Goal: Information Seeking & Learning: Learn about a topic

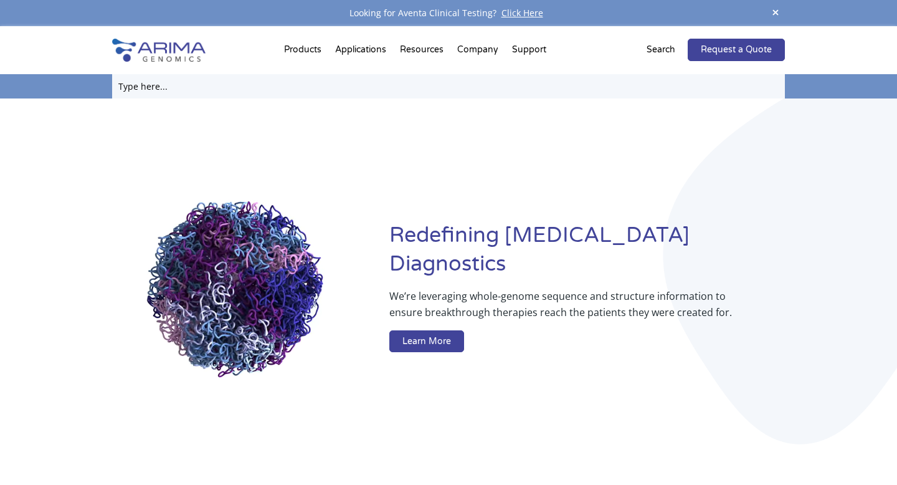
click at [140, 86] on input "text" at bounding box center [448, 86] width 673 height 24
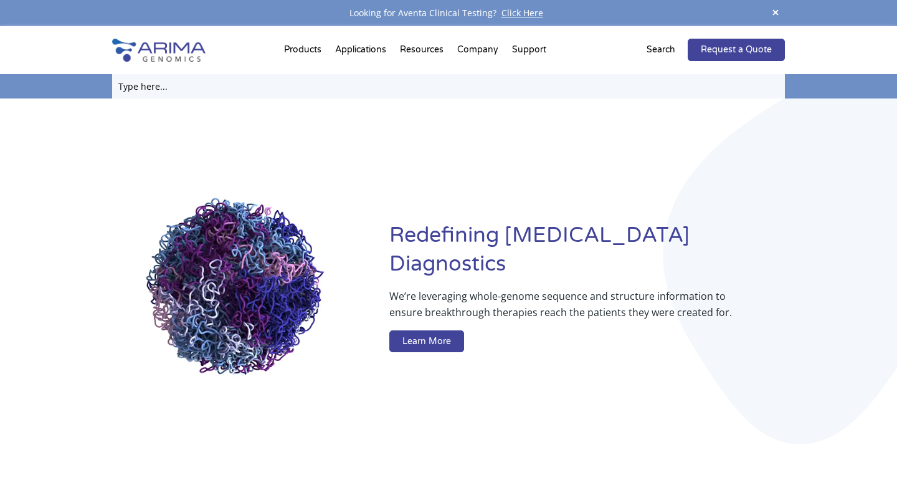
type input "HiC protocol"
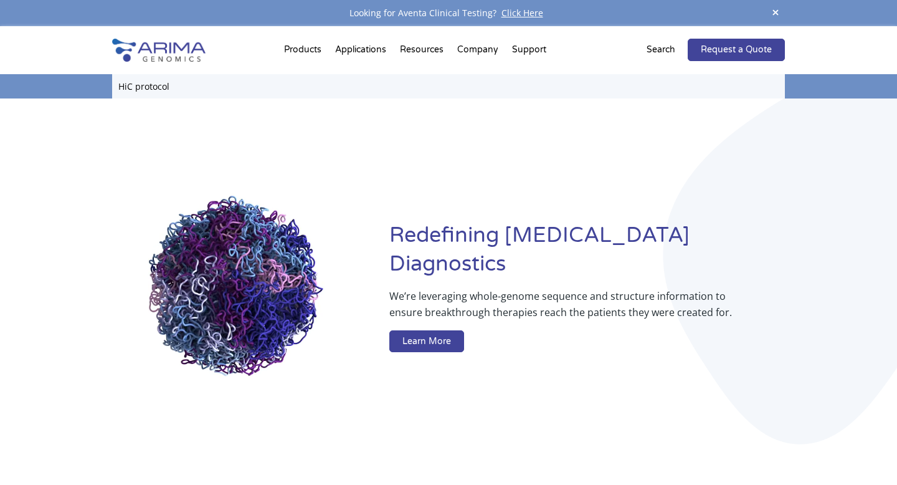
click input "Search" at bounding box center [0, 0] width 0 height 0
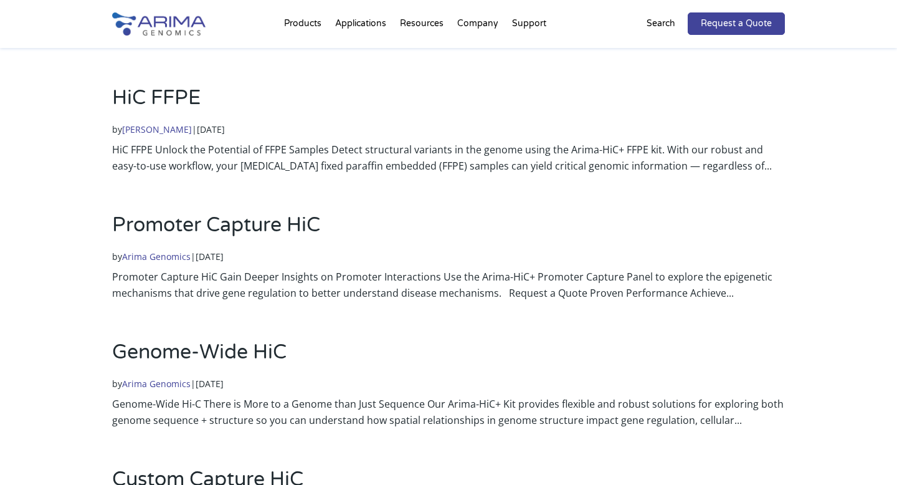
click at [174, 225] on link "Promoter Capture HiC" at bounding box center [216, 225] width 208 height 24
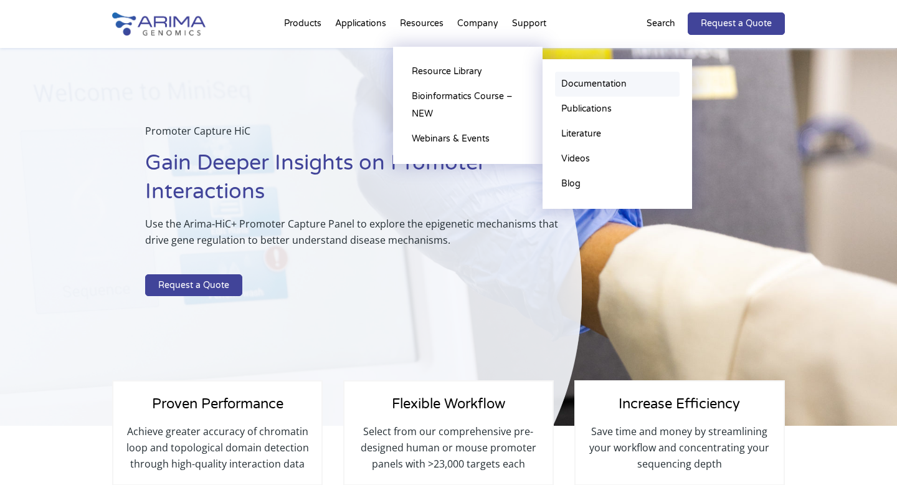
click at [570, 84] on link "Documentation" at bounding box center [617, 84] width 125 height 25
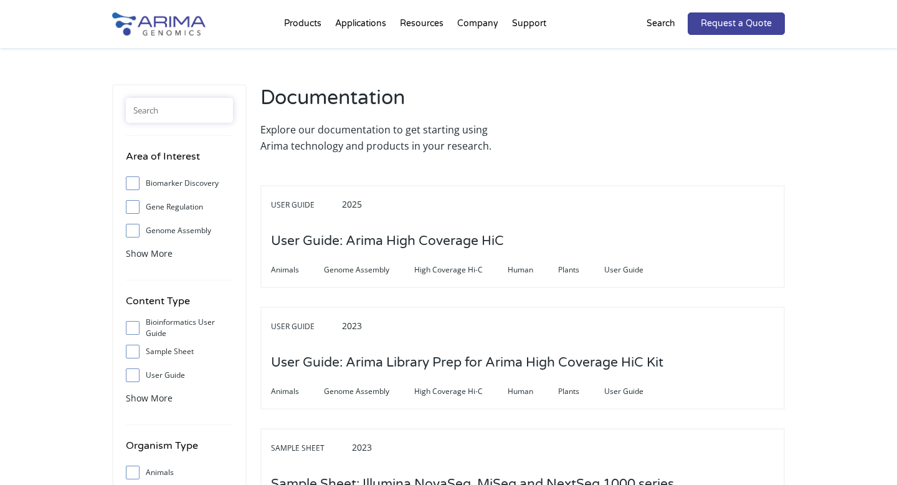
click at [160, 112] on input "text" at bounding box center [179, 110] width 107 height 25
click at [131, 375] on input "User Guide" at bounding box center [132, 375] width 8 height 8
checkbox input "true"
click at [150, 112] on input "text" at bounding box center [179, 110] width 107 height 25
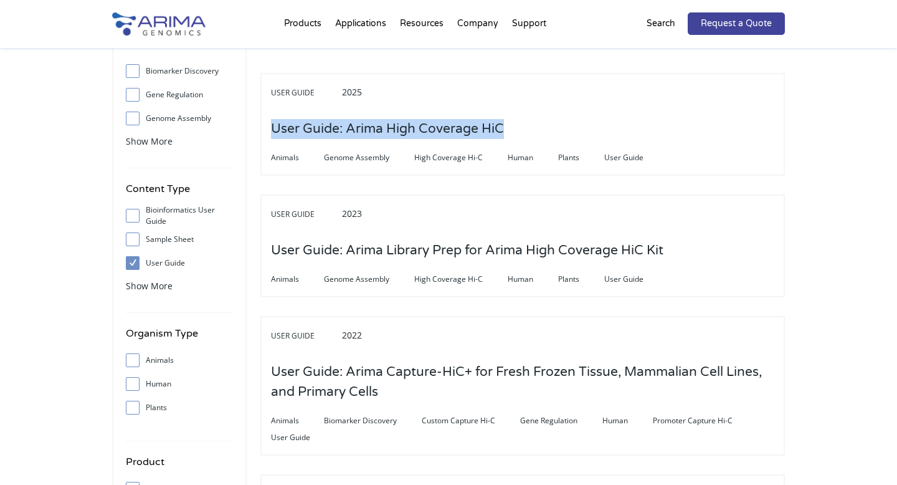
scroll to position [117, 0]
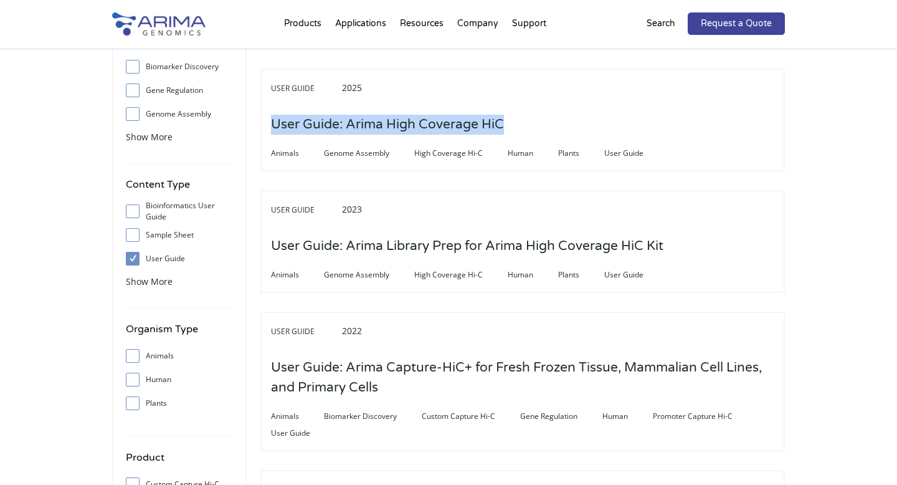
click at [133, 381] on input "Human" at bounding box center [132, 379] width 8 height 8
checkbox input "true"
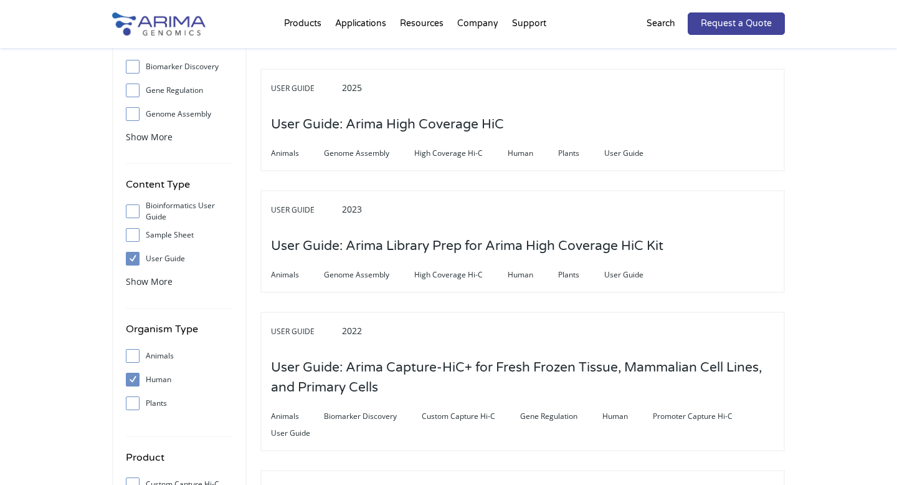
click at [133, 356] on input "Animals" at bounding box center [132, 355] width 8 height 8
checkbox input "true"
click at [133, 378] on input "Human" at bounding box center [132, 379] width 8 height 8
checkbox input "false"
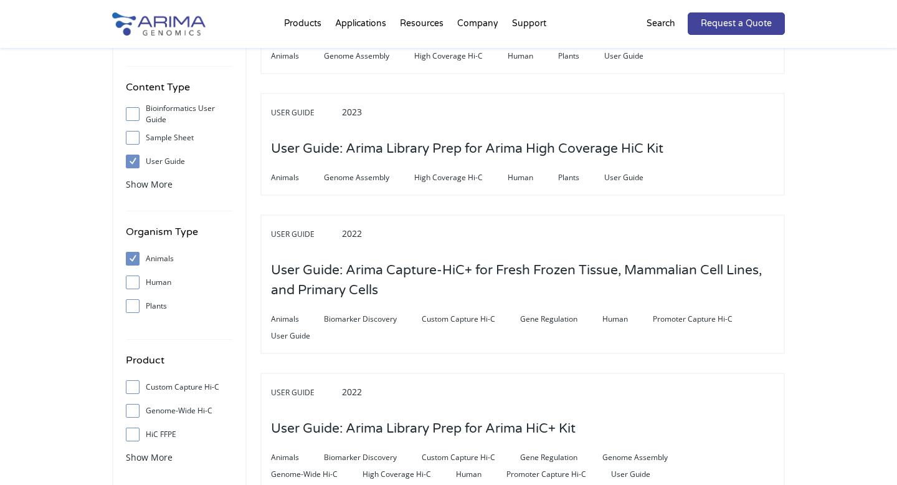
scroll to position [215, 0]
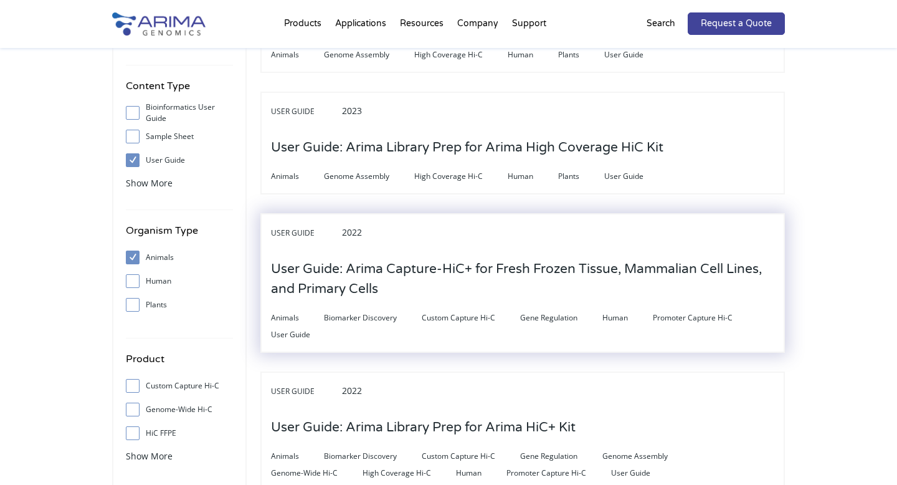
click at [371, 262] on h3 "User Guide: Arima Capture-HiC+ for Fresh Frozen Tissue, Mammalian Cell Lines, a…" at bounding box center [523, 279] width 504 height 59
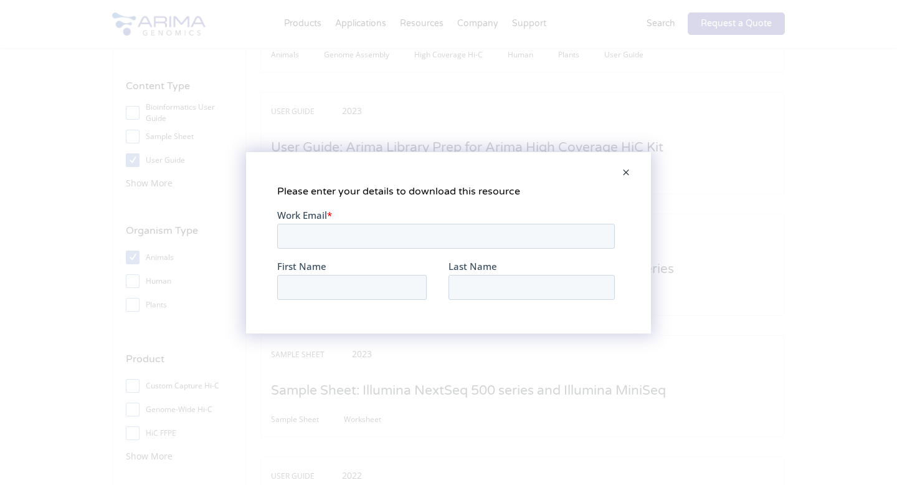
scroll to position [0, 0]
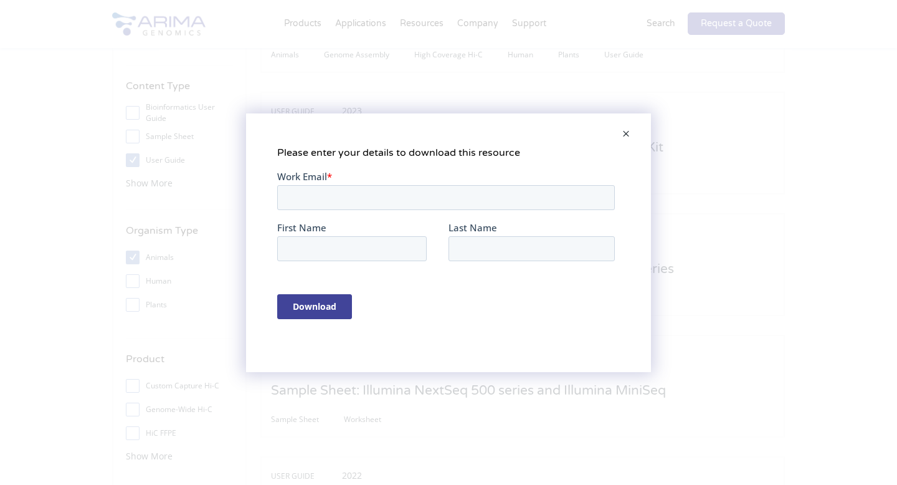
click at [626, 130] on span at bounding box center [626, 135] width 25 height 30
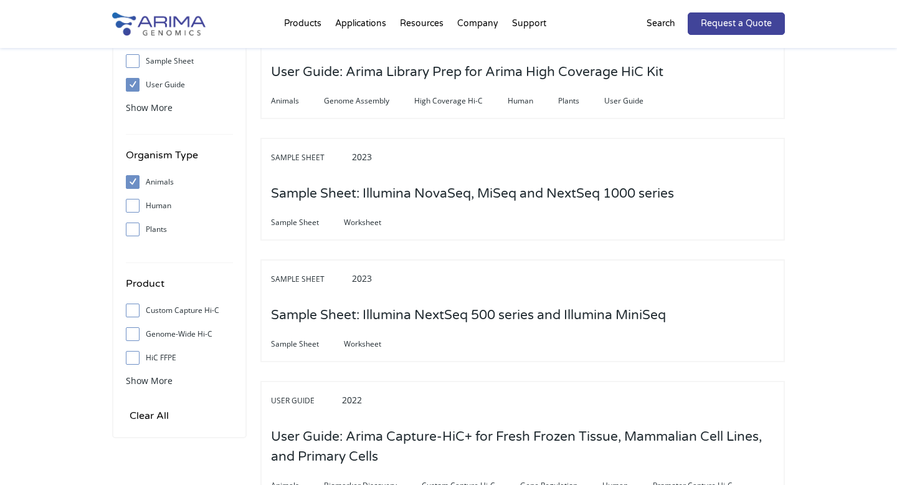
scroll to position [291, 0]
click at [151, 381] on span "Show More" at bounding box center [149, 380] width 47 height 12
click at [170, 429] on label "Promoter Capture Hi-C" at bounding box center [179, 428] width 107 height 19
click at [136, 429] on input "Promoter Capture Hi-C" at bounding box center [132, 428] width 8 height 8
checkbox input "true"
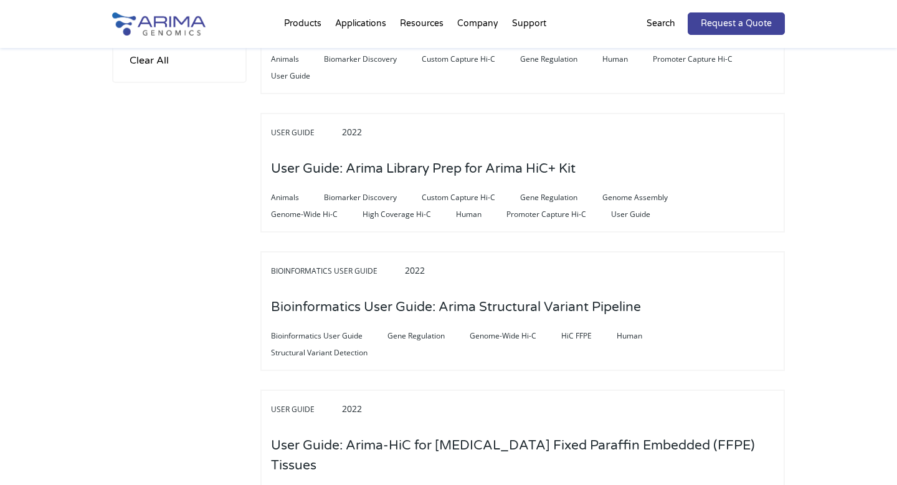
scroll to position [720, 0]
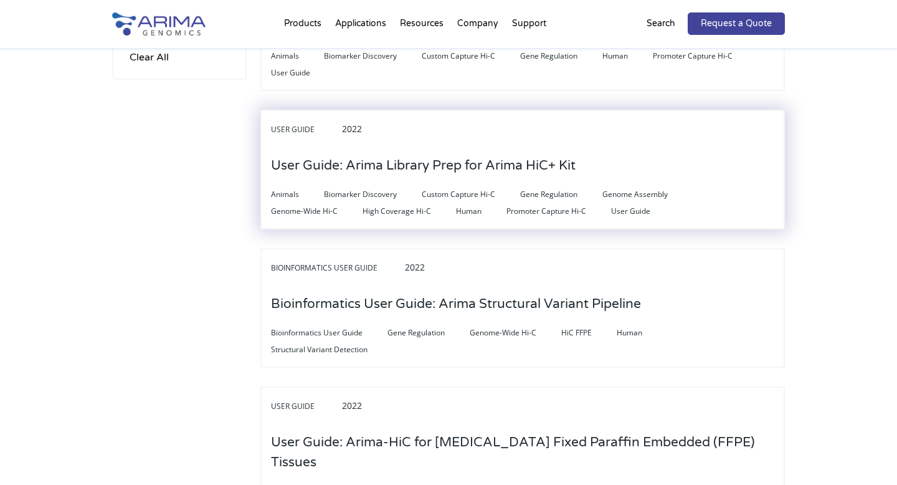
click at [392, 157] on h3 "User Guide: Arima Library Prep for Arima HiC+ Kit" at bounding box center [423, 165] width 305 height 39
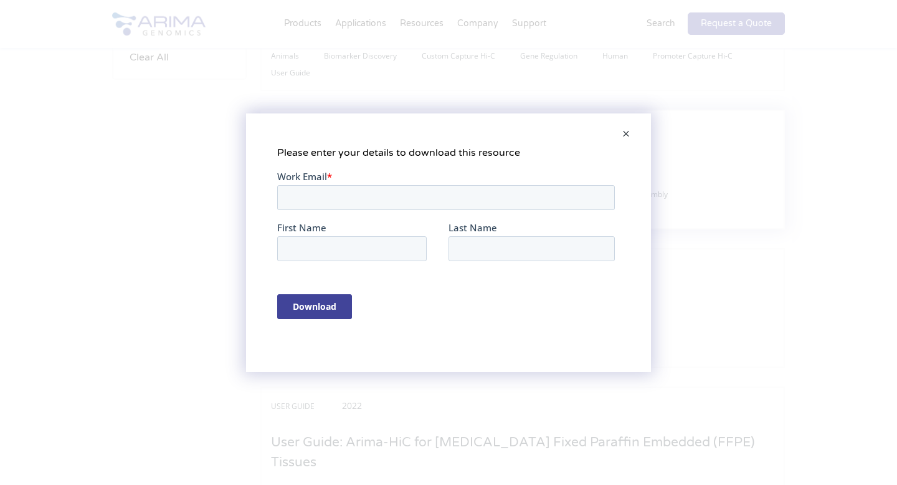
scroll to position [0, 0]
click at [628, 133] on span at bounding box center [626, 135] width 25 height 30
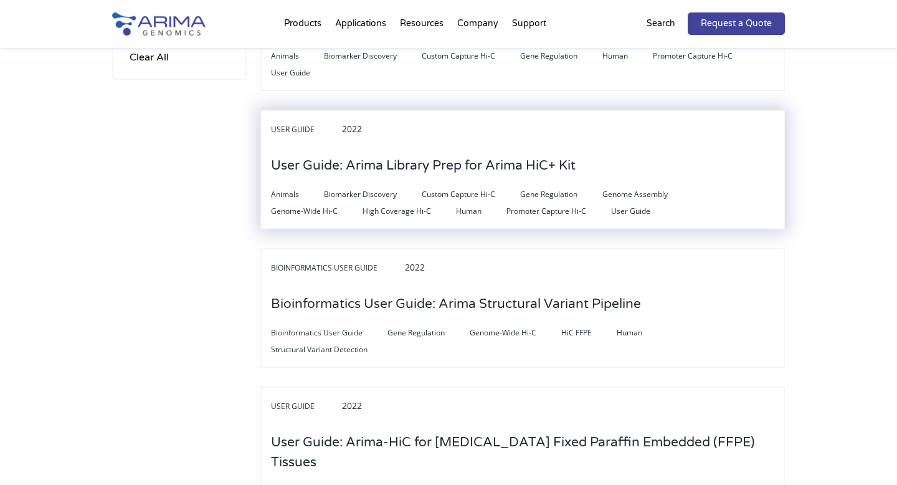
click at [434, 159] on h3 "User Guide: Arima Library Prep for Arima HiC+ Kit" at bounding box center [423, 165] width 305 height 39
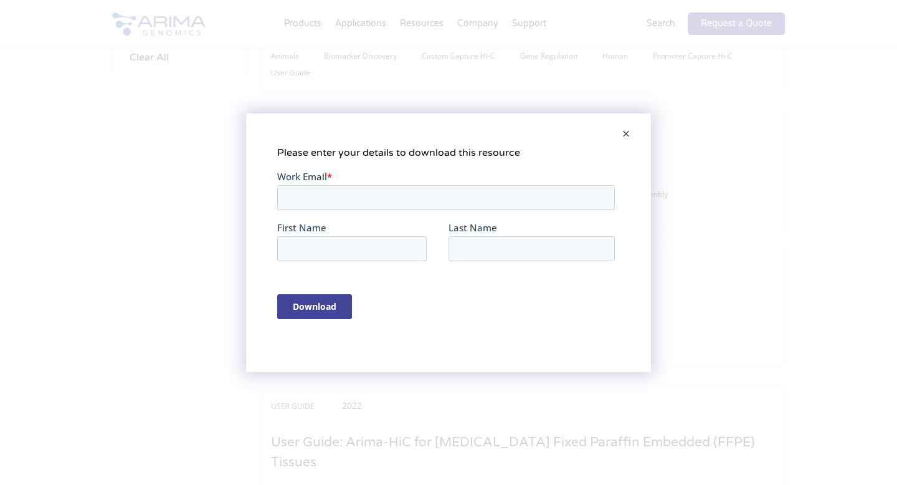
click at [616, 127] on span at bounding box center [626, 135] width 25 height 30
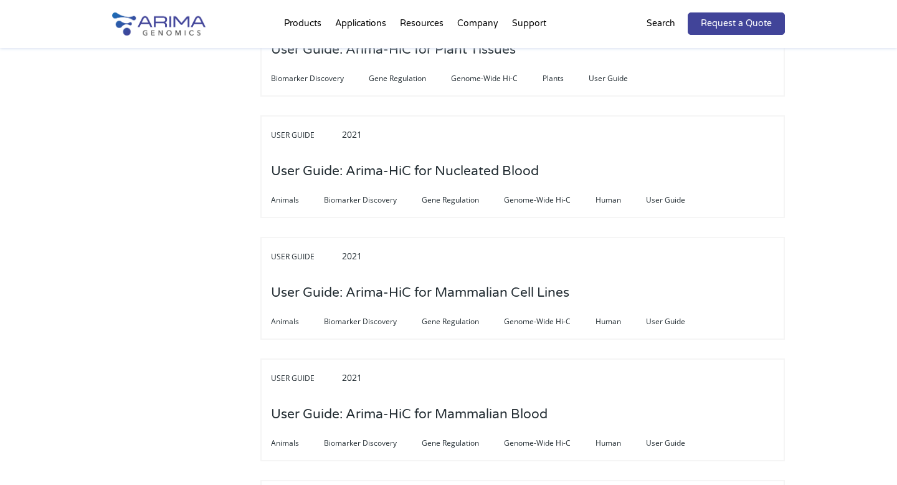
scroll to position [3069, 0]
